Goal: Navigation & Orientation: Understand site structure

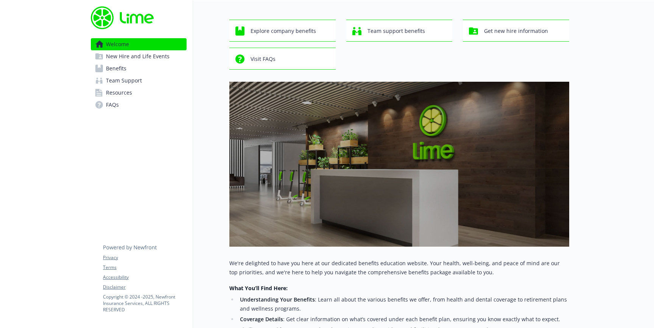
scroll to position [25, 0]
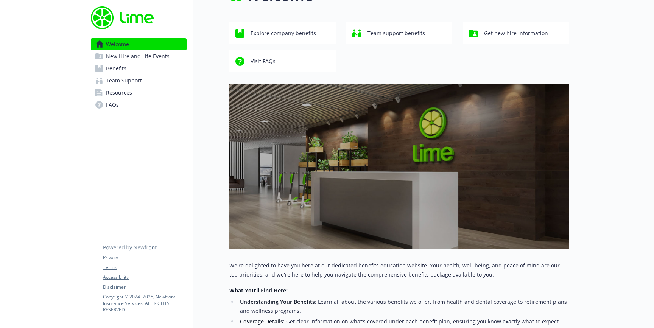
click at [136, 54] on span "New Hire and Life Events" at bounding box center [138, 56] width 64 height 12
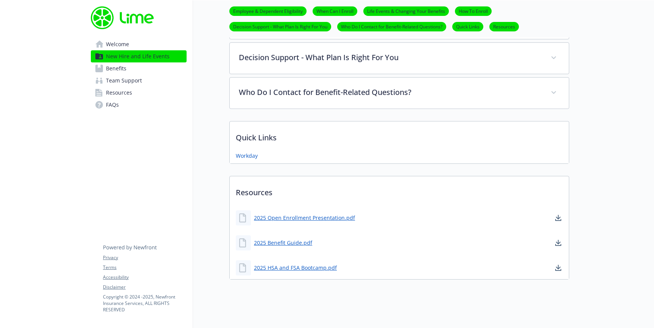
scroll to position [420, 0]
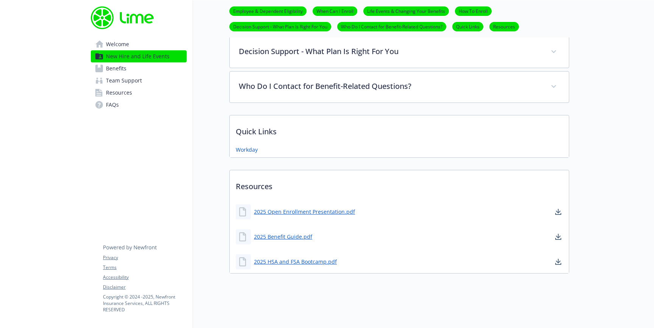
click at [141, 71] on link "Benefits" at bounding box center [139, 68] width 96 height 12
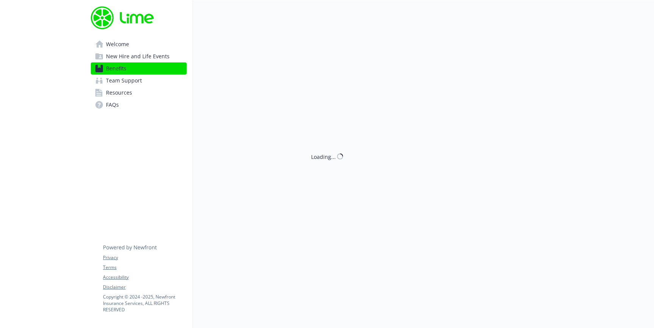
scroll to position [420, 0]
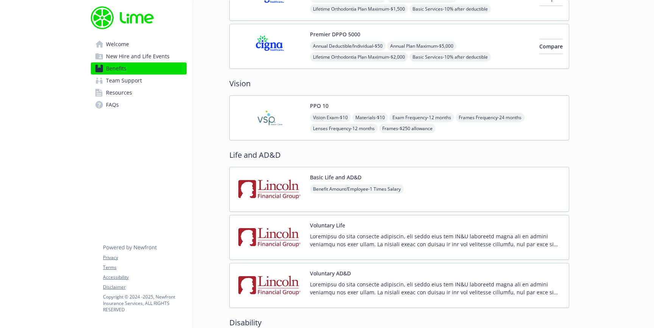
click at [134, 85] on span "Team Support" at bounding box center [124, 81] width 36 height 12
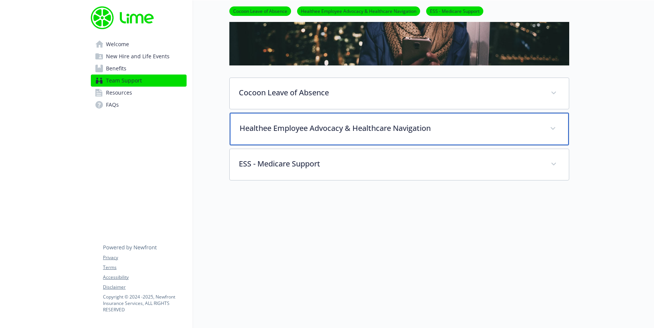
scroll to position [112, 0]
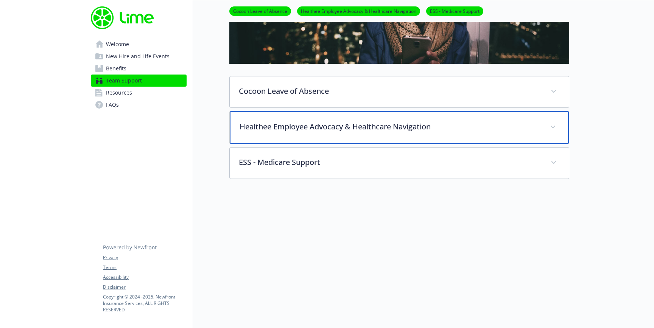
click at [406, 134] on div "Healthee Employee Advocacy & Healthcare Navigation" at bounding box center [399, 127] width 339 height 33
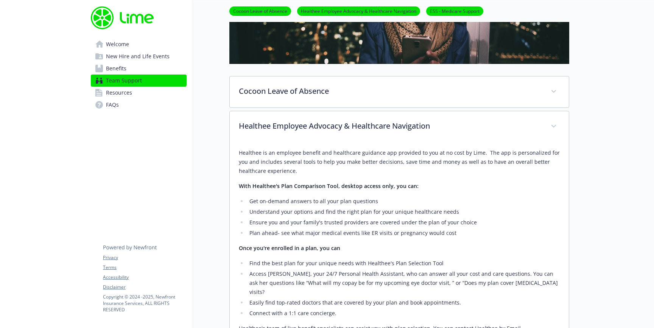
click at [114, 96] on span "Resources" at bounding box center [119, 93] width 26 height 12
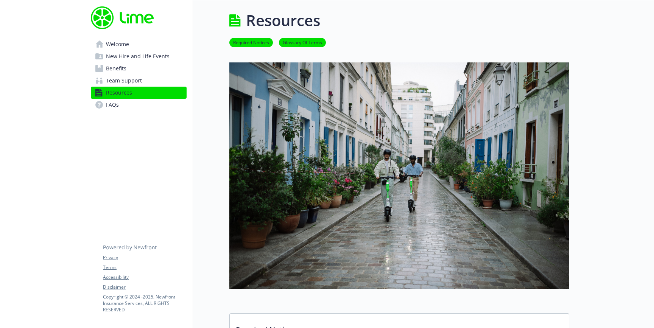
scroll to position [112, 0]
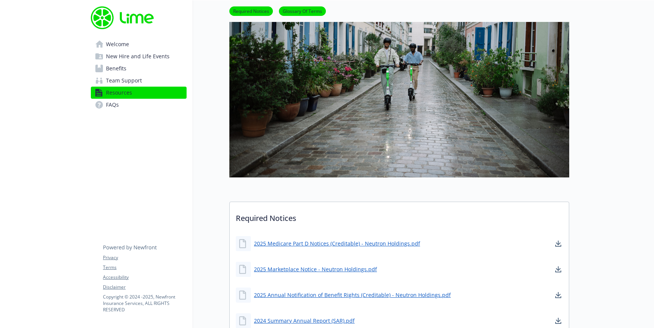
click at [123, 106] on link "FAQs" at bounding box center [139, 105] width 96 height 12
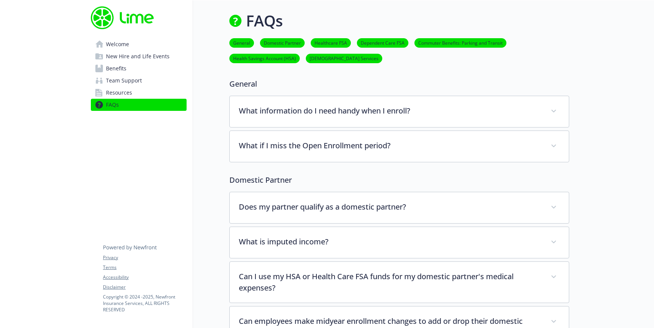
click at [123, 43] on span "Welcome" at bounding box center [117, 44] width 23 height 12
